Goal: Browse casually: Explore the website without a specific task or goal

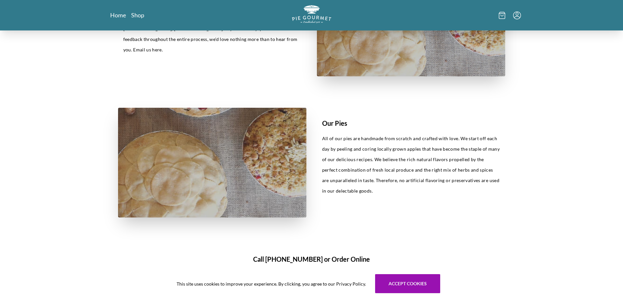
scroll to position [294, 0]
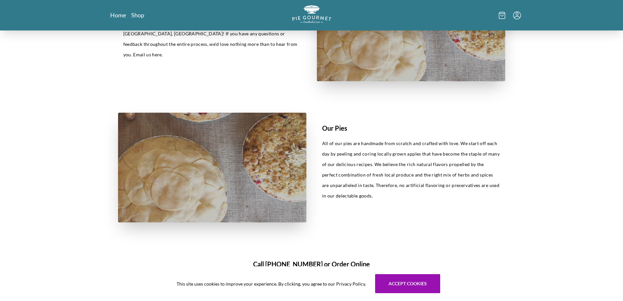
click at [441, 279] on div "This site uses cookies to improve your experience. By clicking, you agree to ou…" at bounding box center [311, 283] width 623 height 35
click at [430, 281] on button "Accept cookies" at bounding box center [407, 283] width 65 height 19
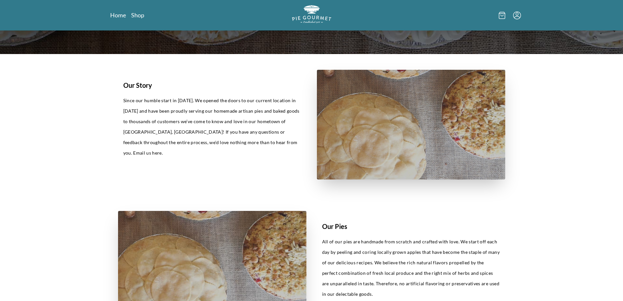
scroll to position [65, 0]
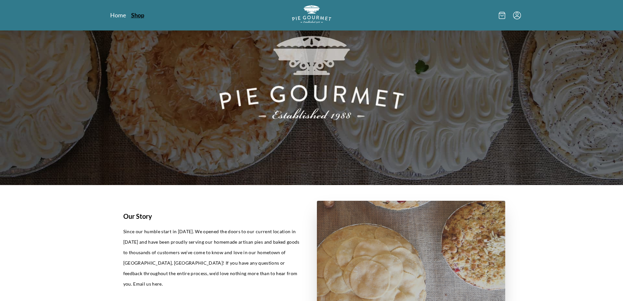
click at [137, 12] on link "Shop" at bounding box center [137, 15] width 13 height 8
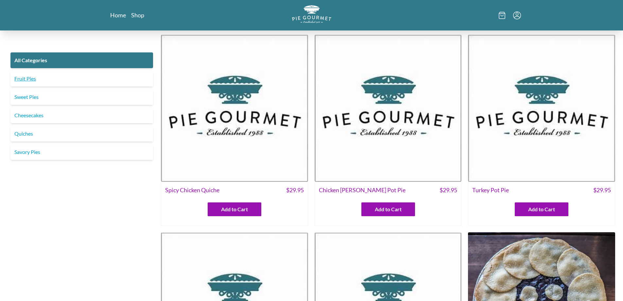
click at [23, 78] on link "Fruit Pies" at bounding box center [81, 79] width 143 height 16
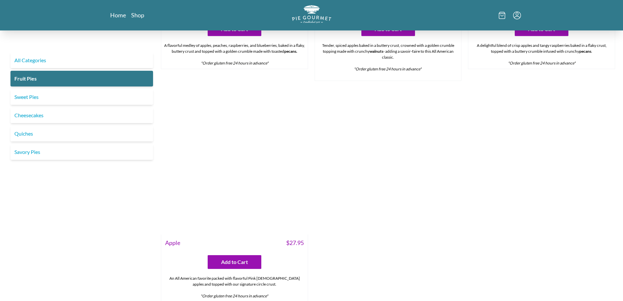
scroll to position [654, 0]
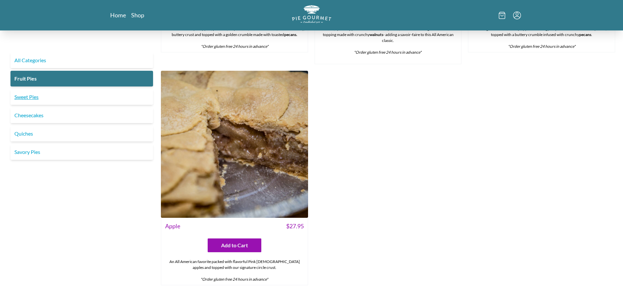
click at [55, 96] on link "Sweet Pies" at bounding box center [81, 97] width 143 height 16
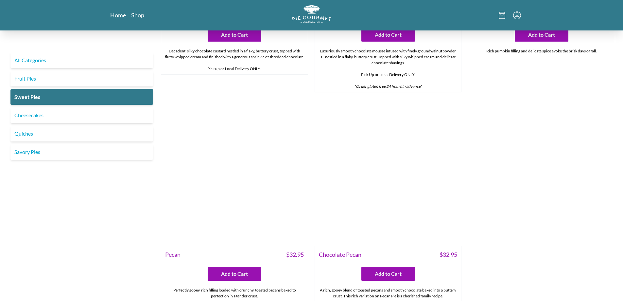
scroll to position [353, 0]
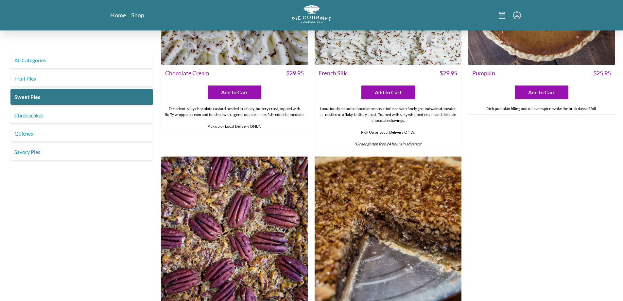
click at [26, 117] on link "Cheesecakes" at bounding box center [81, 115] width 143 height 16
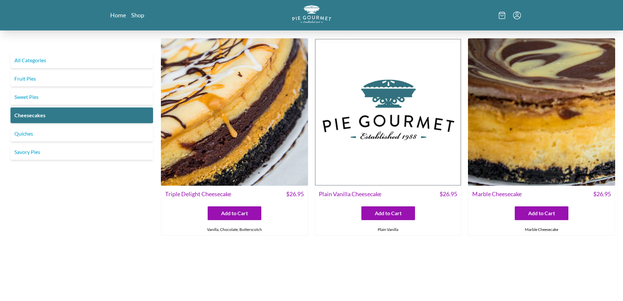
click at [9, 133] on div "Quiches" at bounding box center [82, 134] width 148 height 16
click at [14, 134] on link "Quiches" at bounding box center [81, 134] width 143 height 16
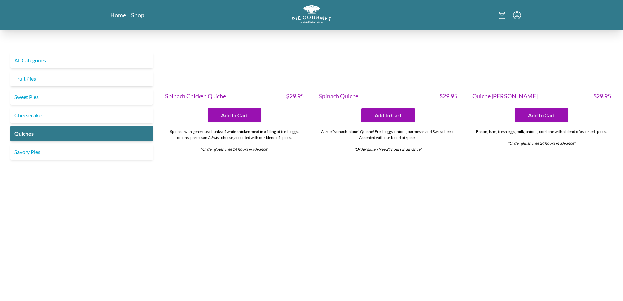
scroll to position [327, 0]
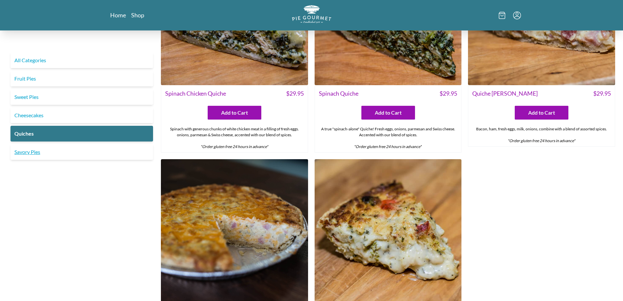
click at [22, 152] on link "Savory Pies" at bounding box center [81, 152] width 143 height 16
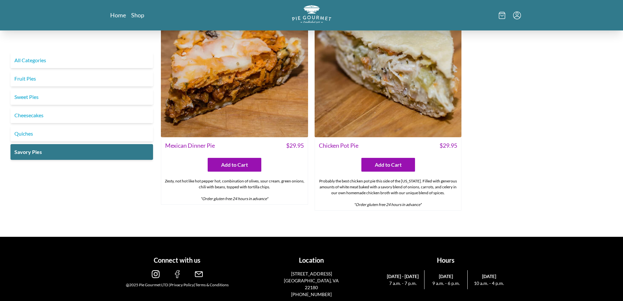
scroll to position [476, 0]
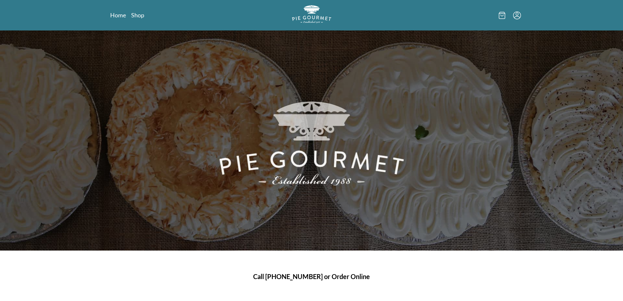
scroll to position [65, 0]
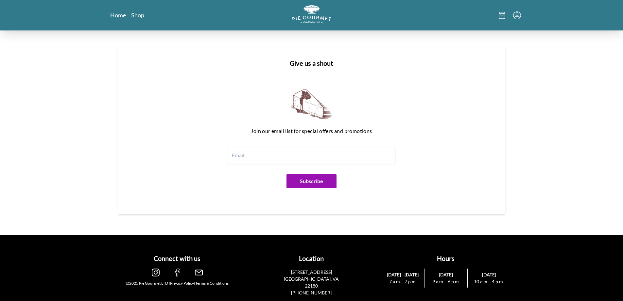
scroll to position [797, 0]
